Goal: Information Seeking & Learning: Learn about a topic

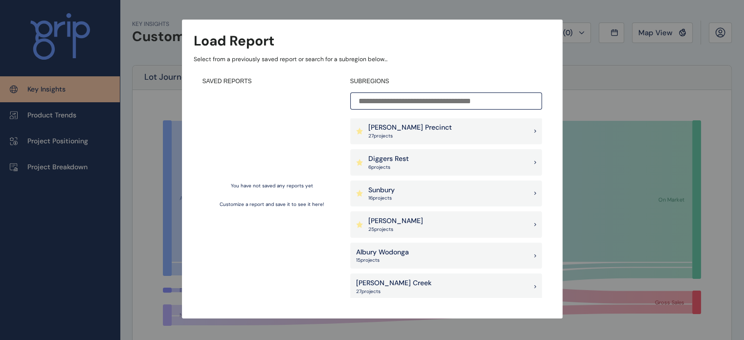
scroll to position [49, 0]
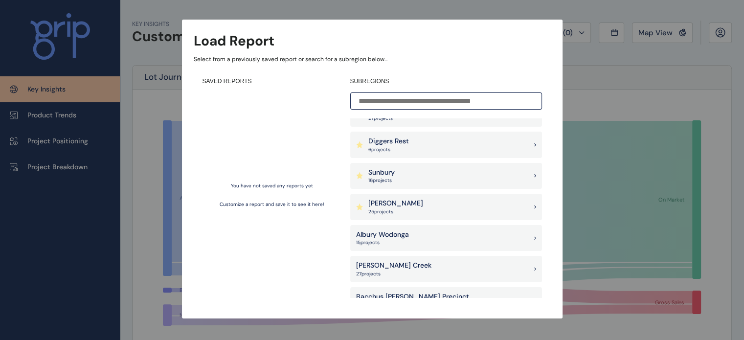
click at [442, 141] on div "Diggers Rest 6 project s" at bounding box center [446, 145] width 192 height 26
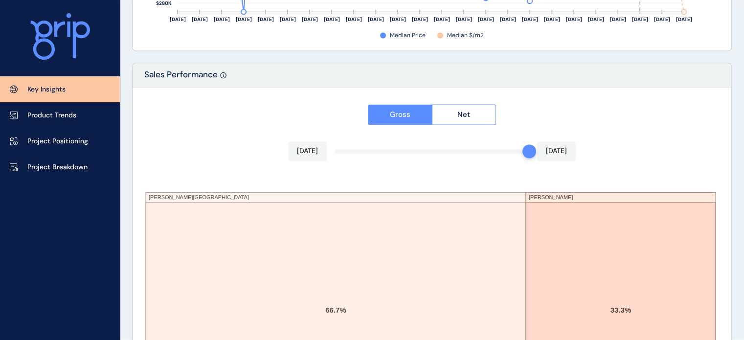
scroll to position [1718, 0]
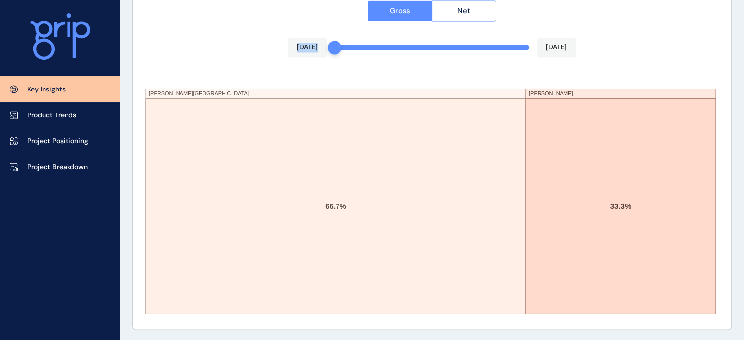
drag, startPoint x: 526, startPoint y: 47, endPoint x: 307, endPoint y: 50, distance: 219.6
click at [307, 50] on div "Gross Net [DATE] [DATE] [PERSON_NAME][GEOGRAPHIC_DATA] [PERSON_NAME] 66.7% 33.3%" at bounding box center [432, 156] width 599 height 345
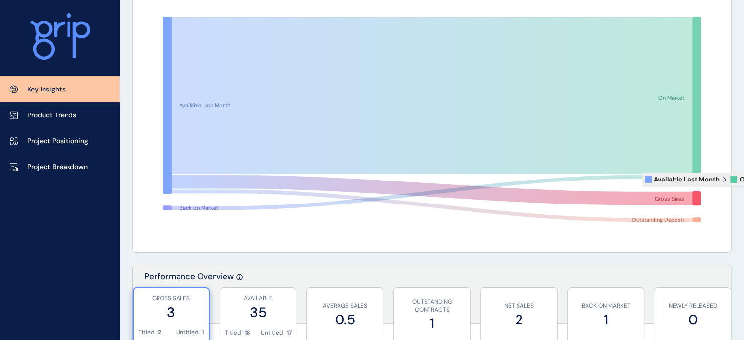
scroll to position [0, 0]
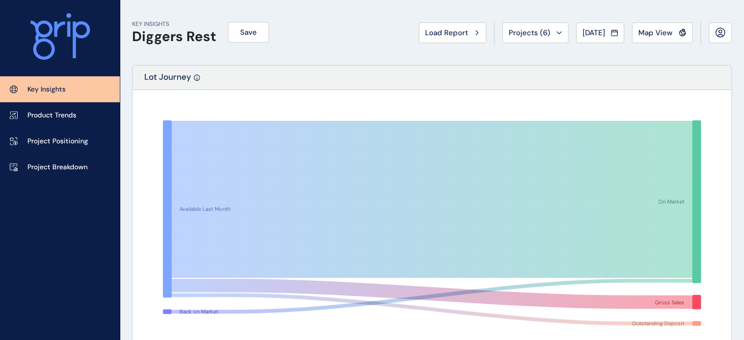
click at [163, 33] on h1 "Diggers Rest" at bounding box center [174, 36] width 84 height 17
click at [52, 88] on p "Key Insights" at bounding box center [46, 90] width 38 height 10
click at [177, 35] on h1 "Diggers Rest" at bounding box center [174, 36] width 84 height 17
click at [546, 33] on div "Projects ( 6 )" at bounding box center [535, 33] width 53 height 10
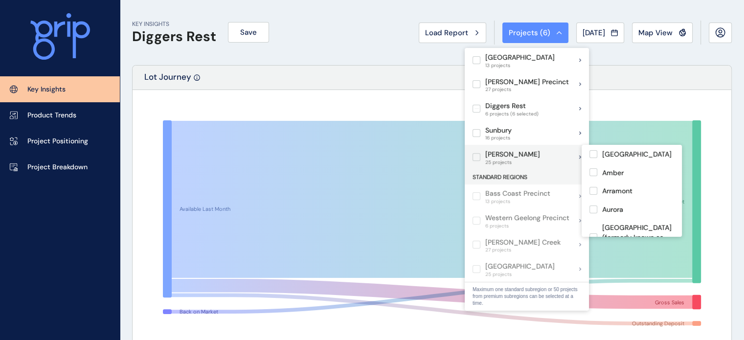
click at [480, 154] on label at bounding box center [477, 157] width 8 height 8
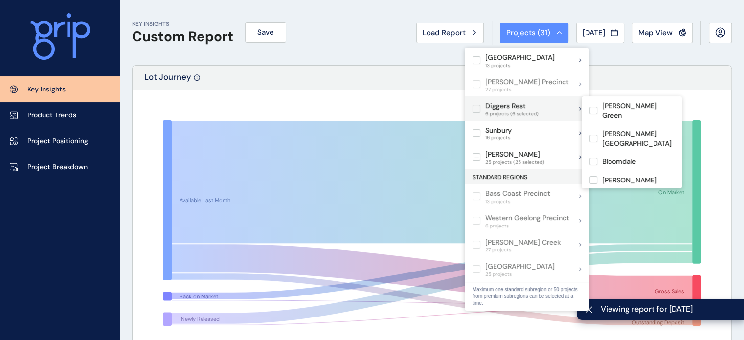
click at [476, 110] on label at bounding box center [477, 109] width 8 height 8
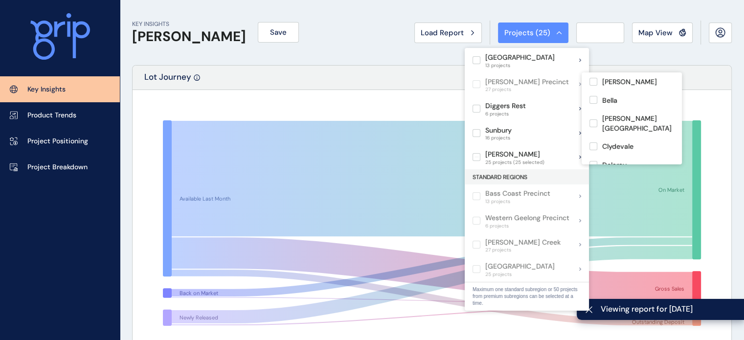
click at [700, 48] on div "KEY INSIGHTS [PERSON_NAME] Save Load Report Projects ( 25 ) [DATE] 2025 < > Jan…" at bounding box center [432, 32] width 600 height 65
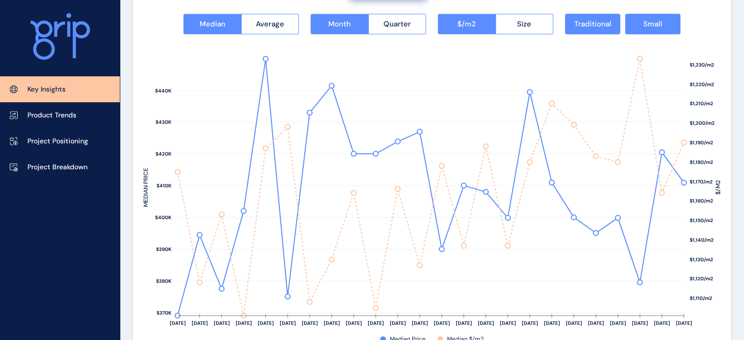
scroll to position [1419, 0]
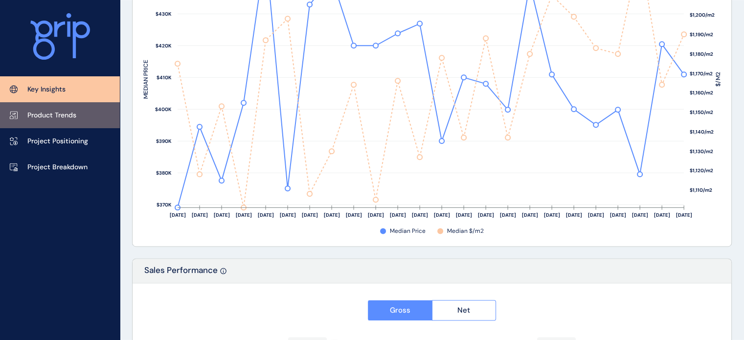
click at [67, 118] on p "Product Trends" at bounding box center [51, 116] width 49 height 10
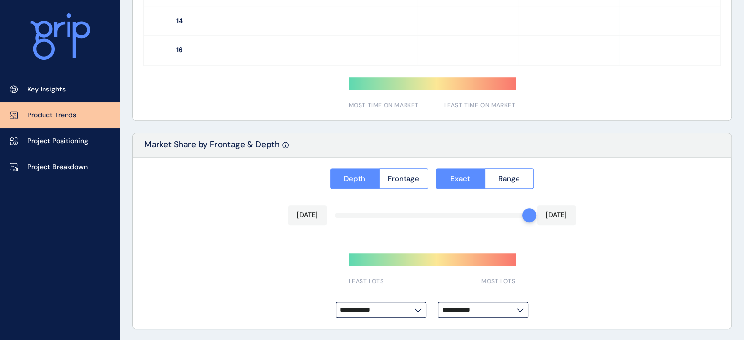
type input "**********"
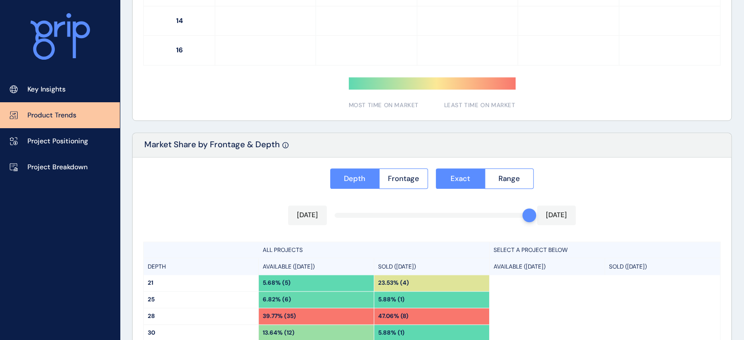
scroll to position [804, 0]
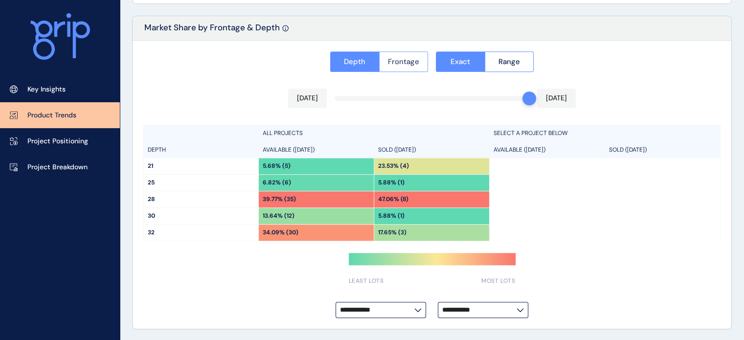
click at [404, 63] on span "Frontage" at bounding box center [403, 62] width 31 height 10
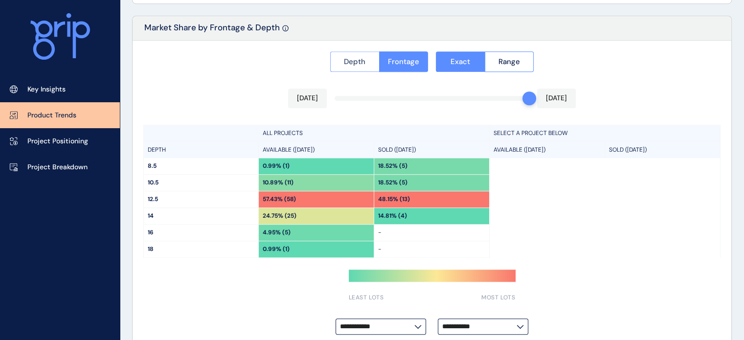
click at [364, 67] on button "Depth" at bounding box center [354, 61] width 49 height 21
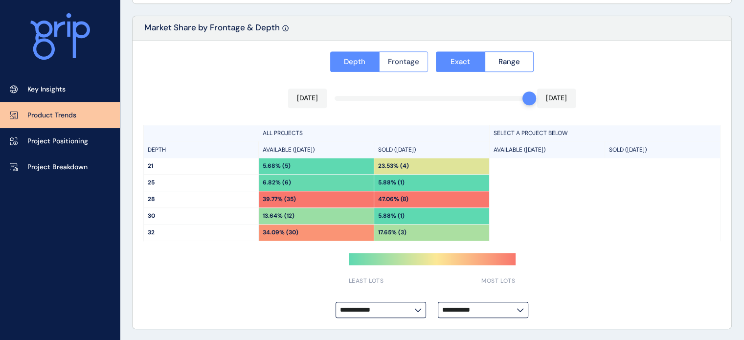
click at [390, 61] on span "Frontage" at bounding box center [403, 62] width 31 height 10
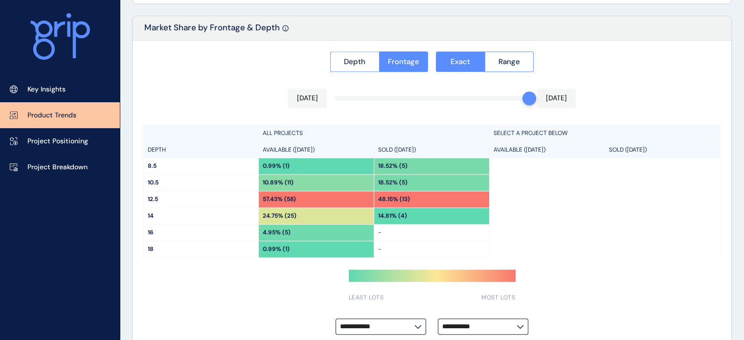
scroll to position [820, 0]
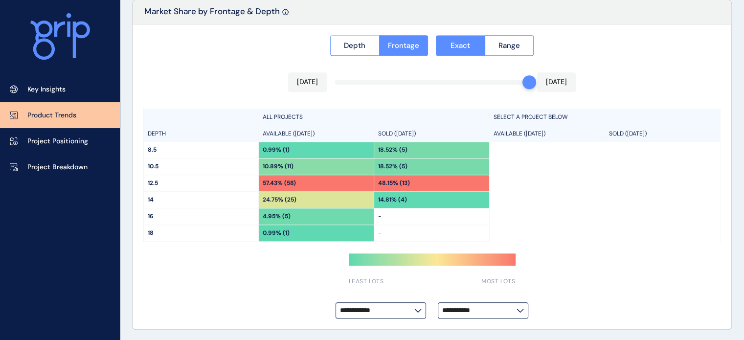
click at [414, 309] on icon at bounding box center [417, 311] width 7 height 4
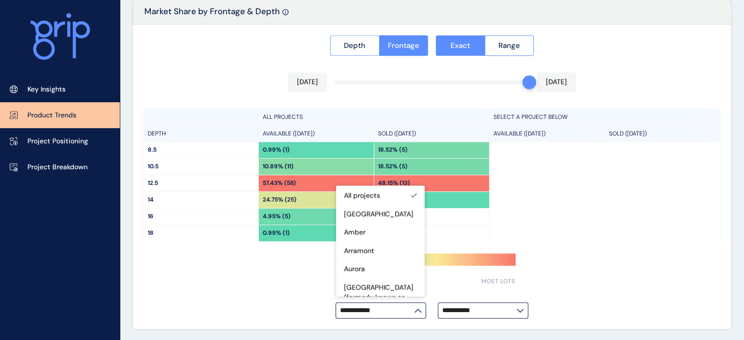
click at [414, 309] on icon at bounding box center [417, 311] width 7 height 4
click at [414, 307] on input "**********" at bounding box center [377, 310] width 74 height 7
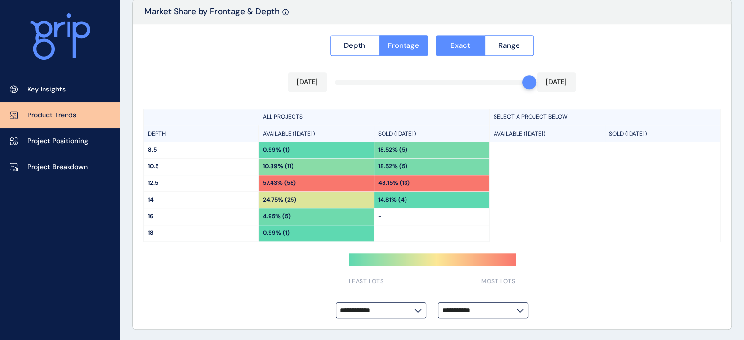
click at [487, 308] on input "**********" at bounding box center [479, 310] width 74 height 7
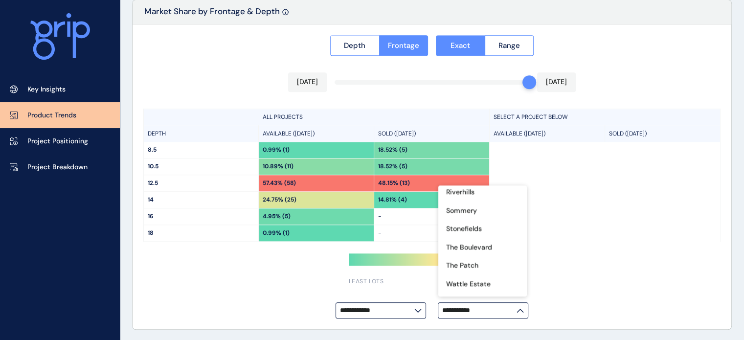
scroll to position [386, 0]
click at [492, 288] on div "[PERSON_NAME] Rise" at bounding box center [482, 297] width 89 height 19
type input "**********"
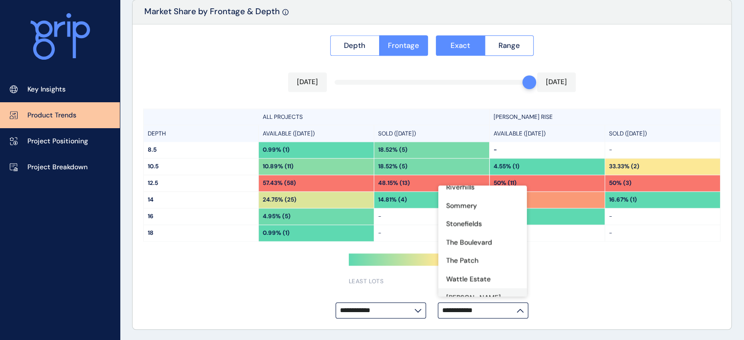
click at [489, 289] on div "[PERSON_NAME] Rise" at bounding box center [482, 302] width 89 height 28
click at [607, 251] on div "**********" at bounding box center [432, 176] width 599 height 305
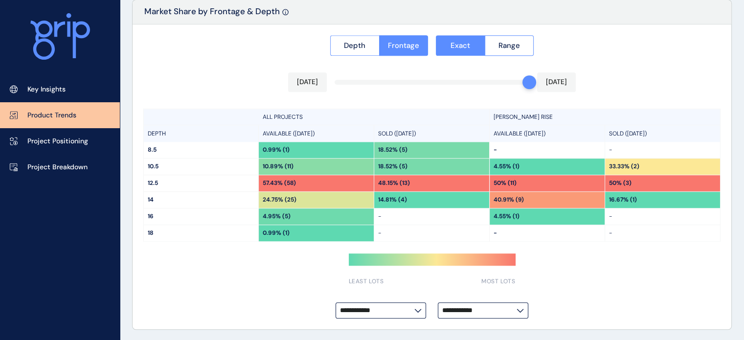
click at [384, 309] on input "**********" at bounding box center [377, 310] width 74 height 7
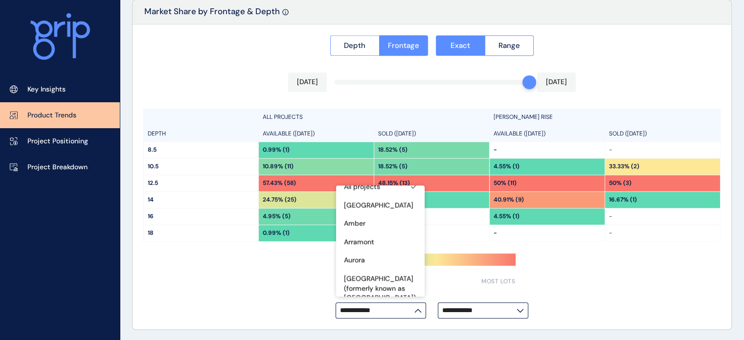
scroll to position [0, 0]
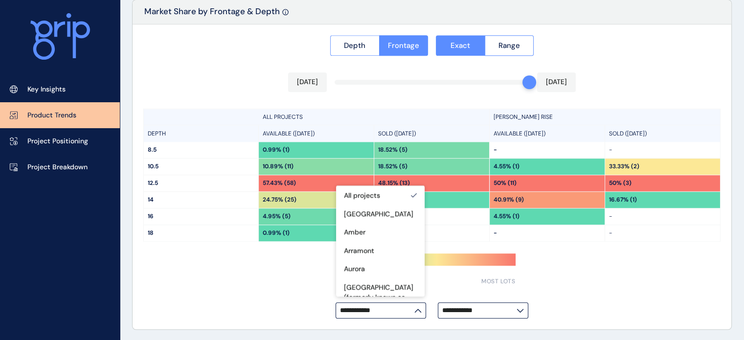
click at [608, 135] on div "SOLD ([DATE])" at bounding box center [662, 133] width 115 height 17
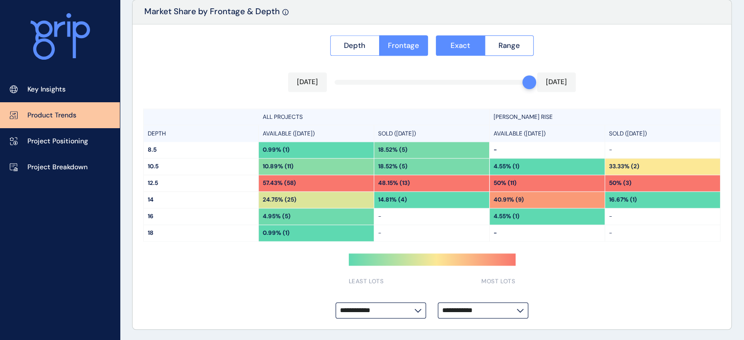
click at [48, 114] on p "Product Trends" at bounding box center [51, 116] width 49 height 10
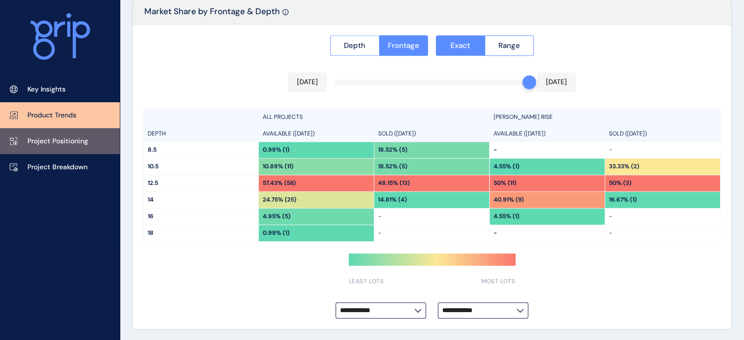
click at [45, 140] on p "Project Positioning" at bounding box center [57, 141] width 61 height 10
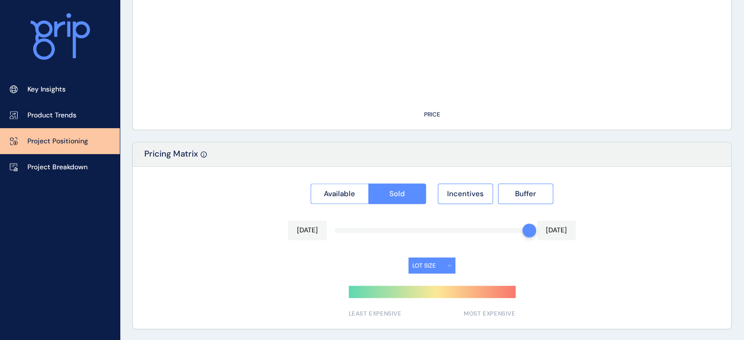
type input "**********"
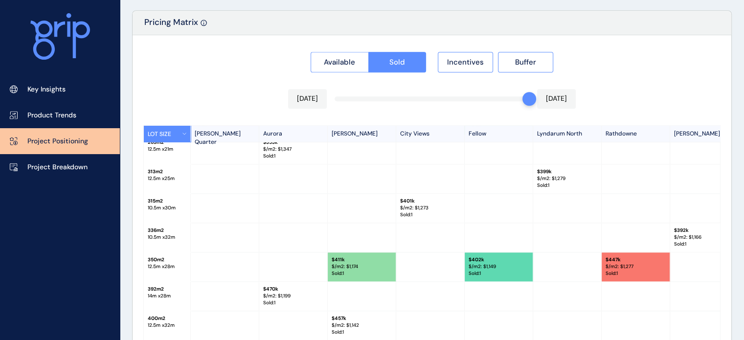
scroll to position [68, 0]
click at [468, 65] on span "Incentives" at bounding box center [465, 62] width 37 height 10
click at [516, 57] on span "Buffer" at bounding box center [525, 62] width 21 height 10
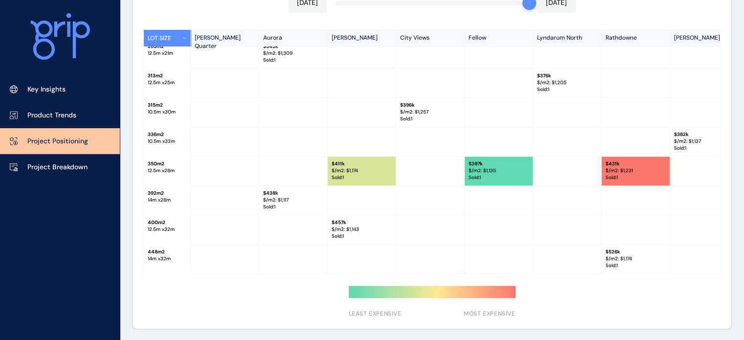
click at [179, 40] on button "LOT SIZE" at bounding box center [167, 38] width 47 height 16
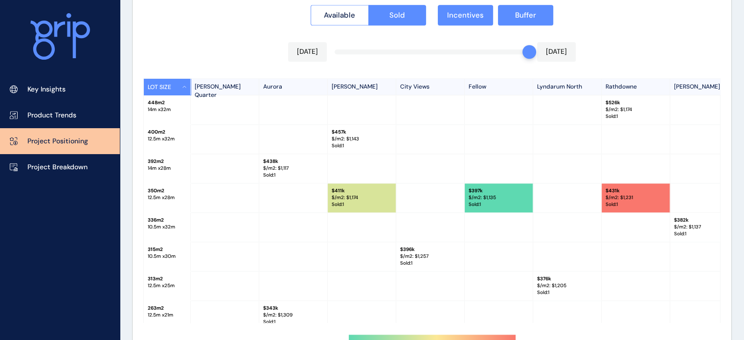
scroll to position [965, 0]
click at [462, 15] on span "Incentives" at bounding box center [465, 15] width 37 height 10
click at [513, 10] on button "Buffer" at bounding box center [525, 15] width 55 height 21
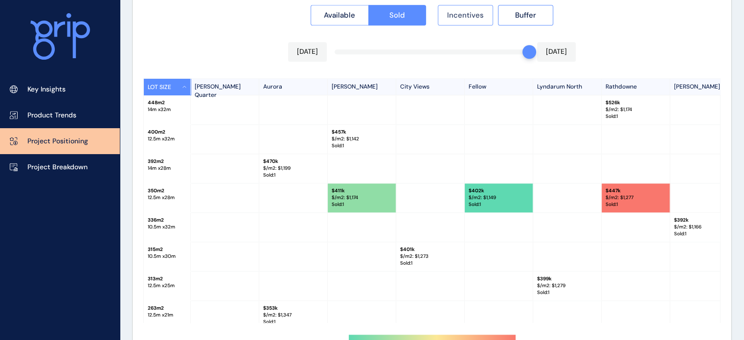
click at [464, 18] on span "Incentives" at bounding box center [465, 15] width 37 height 10
click at [540, 10] on button "Buffer" at bounding box center [525, 15] width 55 height 21
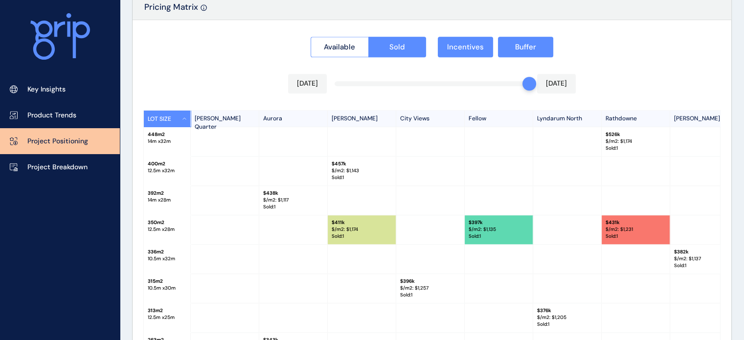
scroll to position [916, 0]
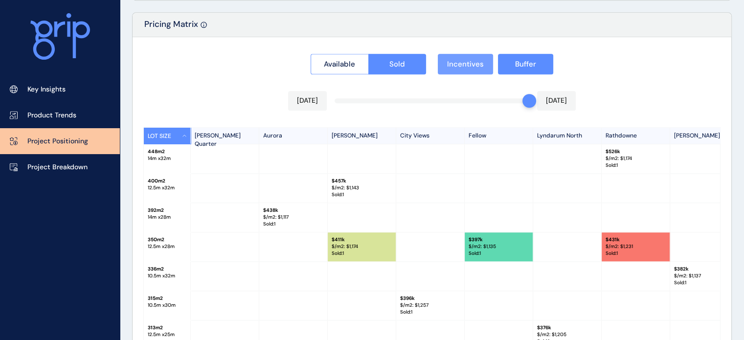
click at [464, 62] on span "Incentives" at bounding box center [465, 64] width 37 height 10
click at [517, 64] on span "Buffer" at bounding box center [525, 64] width 21 height 10
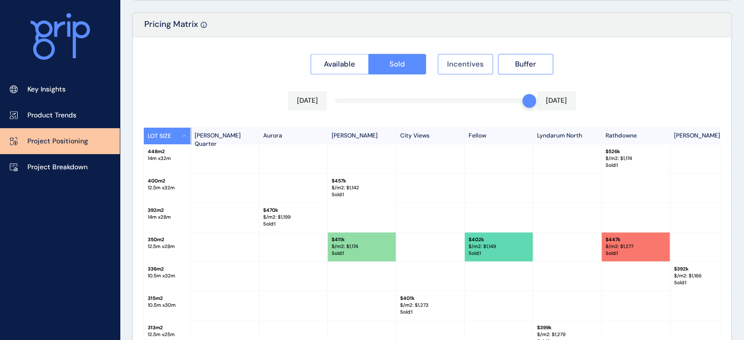
click at [467, 64] on span "Incentives" at bounding box center [465, 64] width 37 height 10
click at [528, 60] on span "Buffer" at bounding box center [525, 64] width 21 height 10
